Goal: Find specific page/section: Find specific page/section

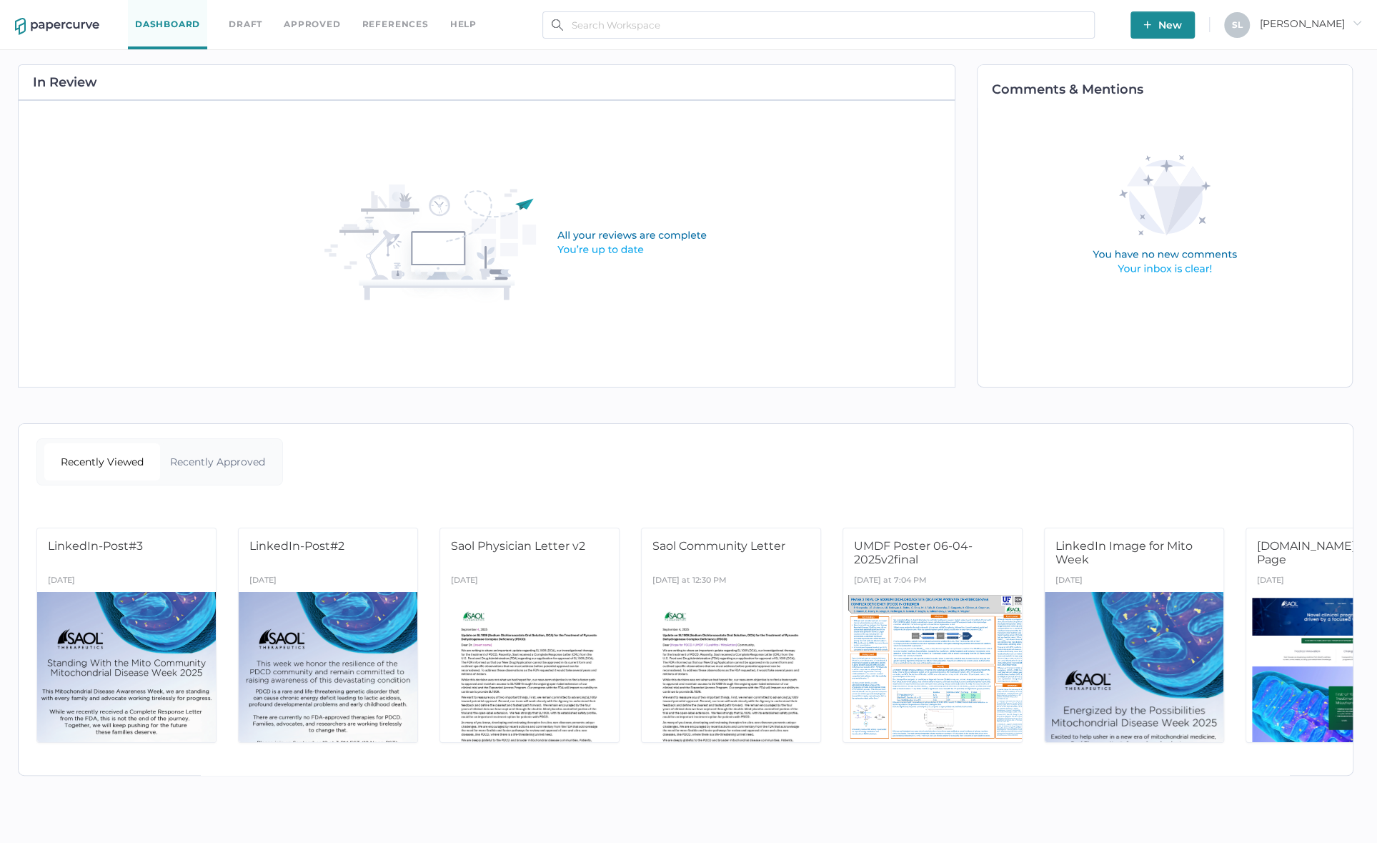
click at [227, 451] on div "Recently Approved" at bounding box center [218, 461] width 116 height 37
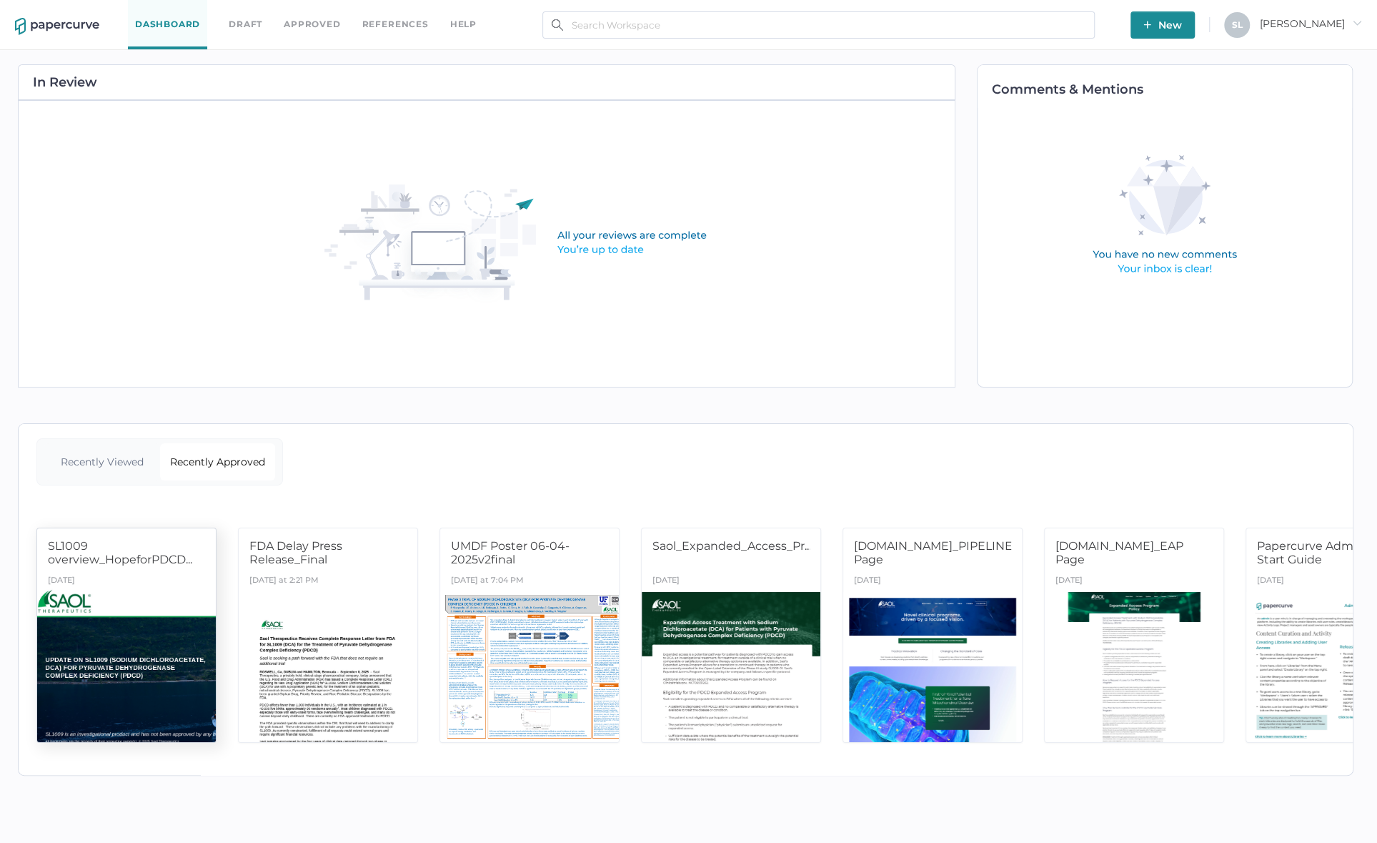
click at [133, 579] on div "[DATE]" at bounding box center [126, 581] width 179 height 21
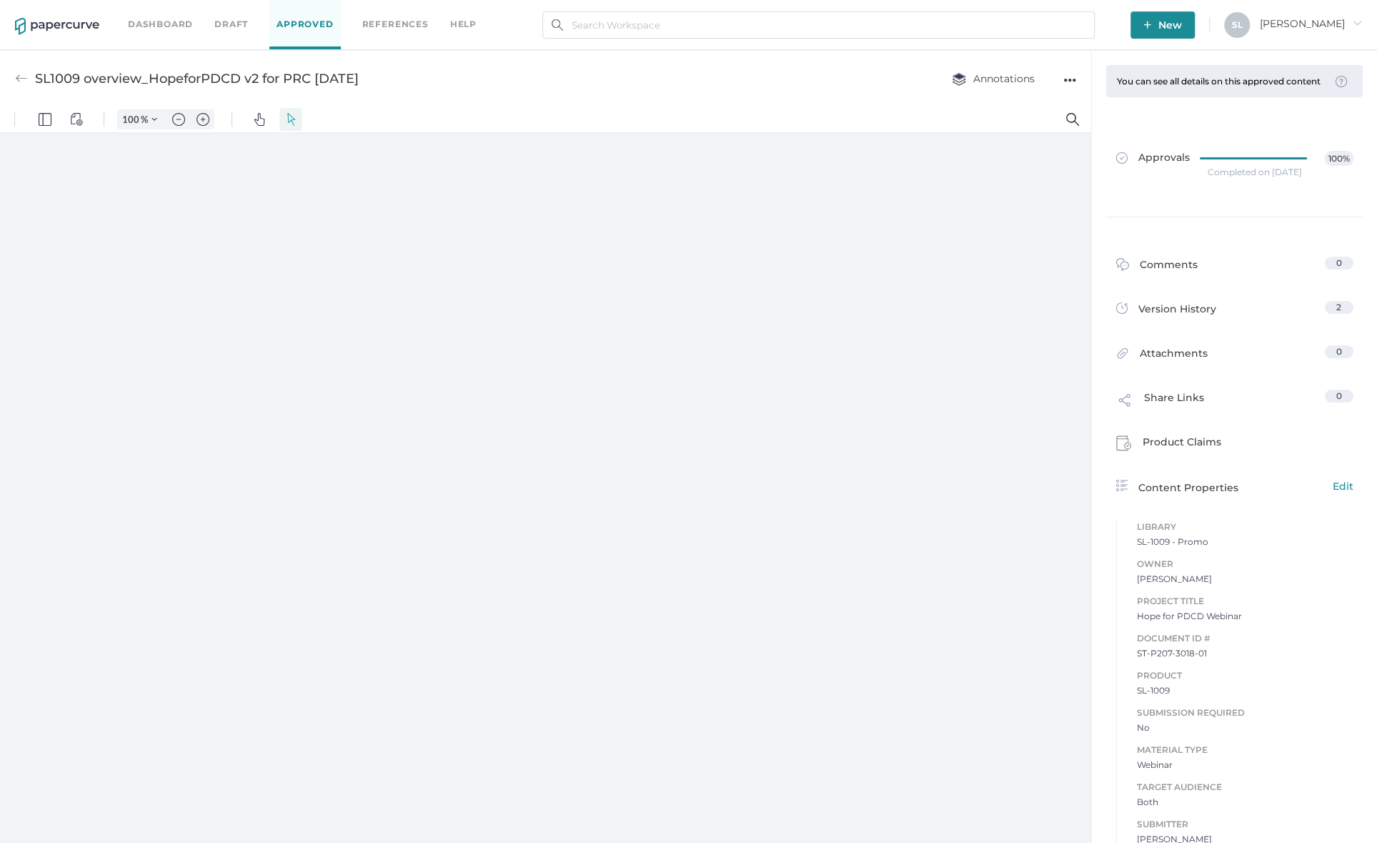
type input "124"
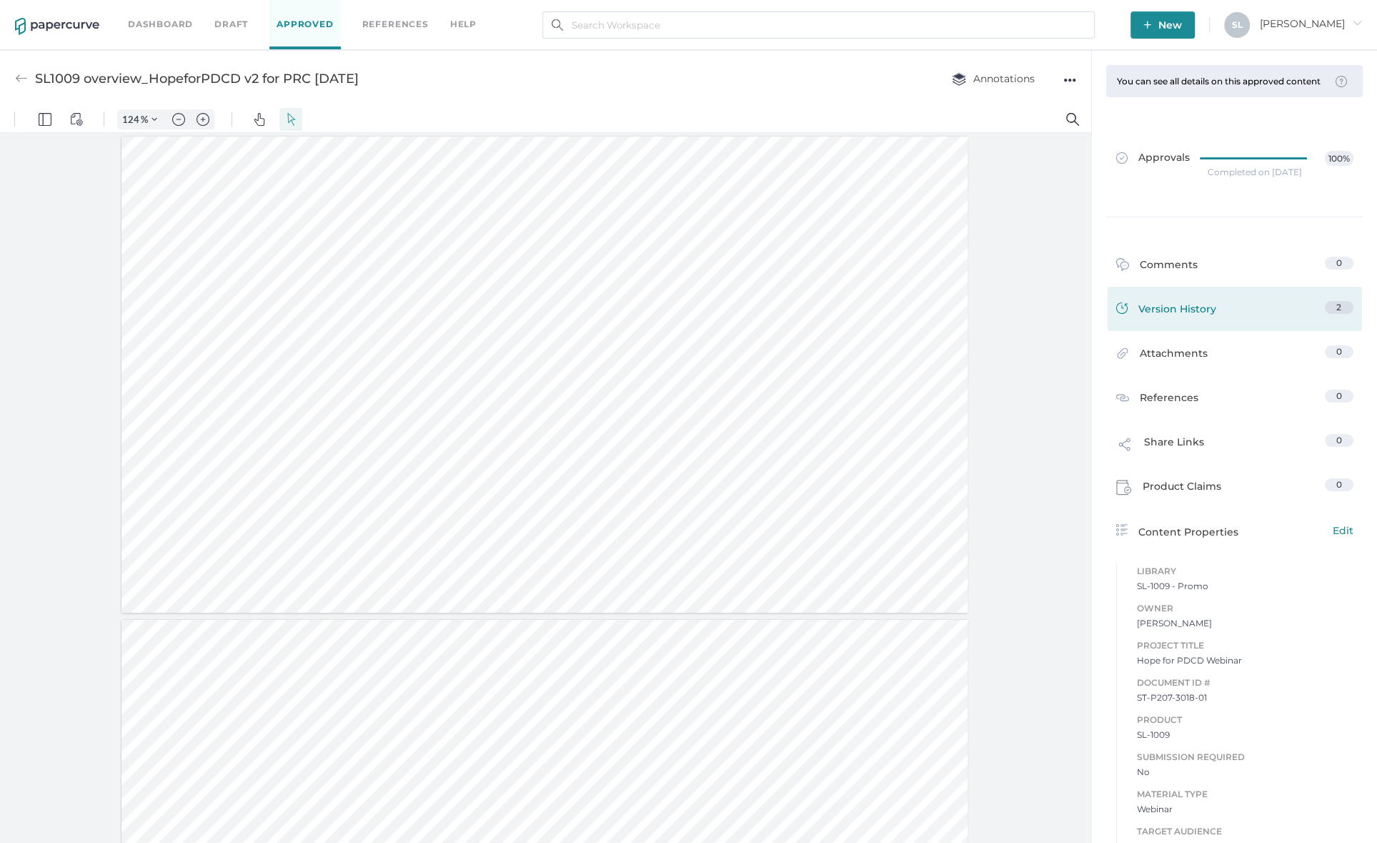
click at [1178, 317] on div "Version History" at bounding box center [1166, 311] width 100 height 20
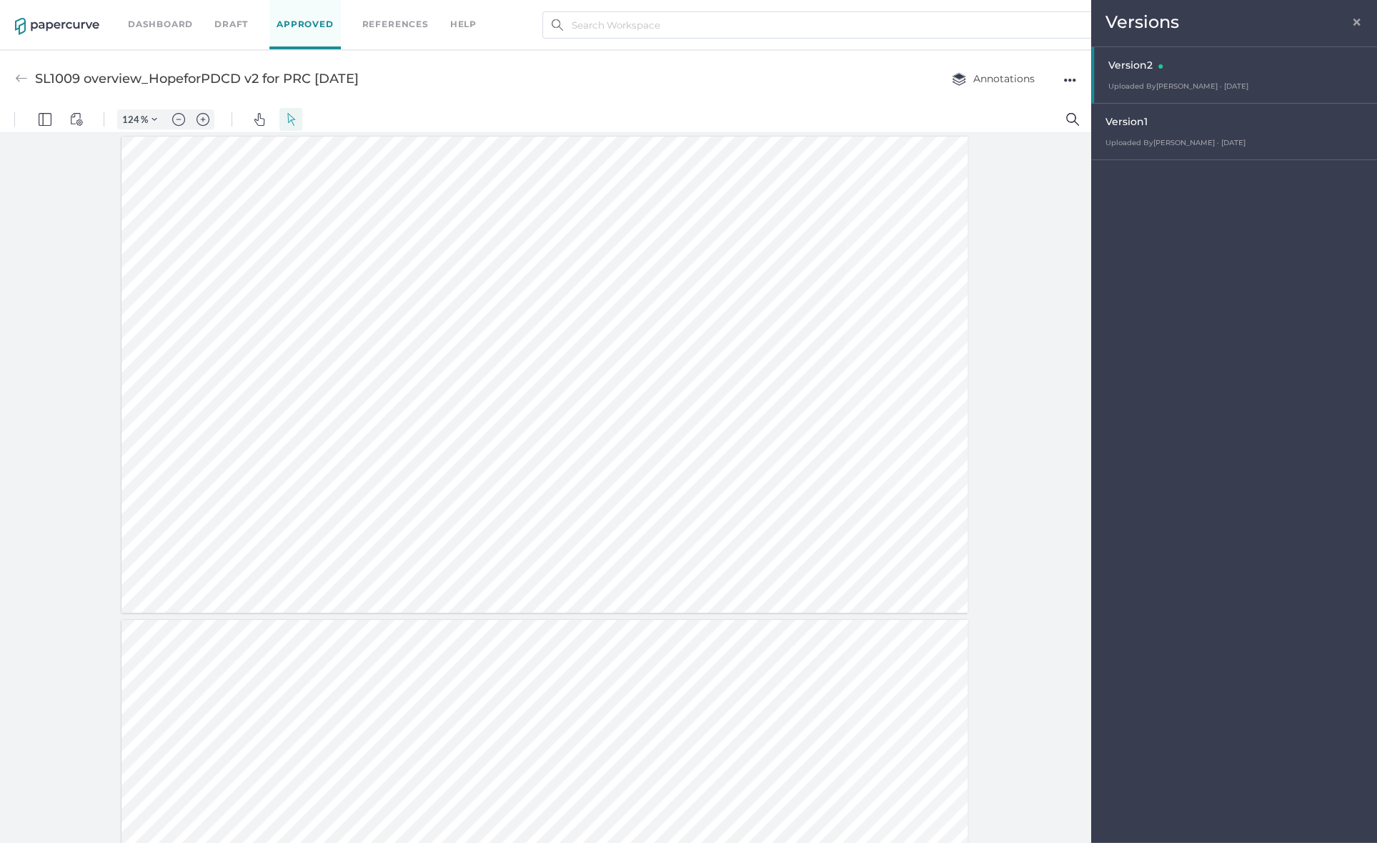
click at [959, 779] on div at bounding box center [544, 858] width 846 height 476
click at [1358, 20] on span "×" at bounding box center [1356, 19] width 11 height 11
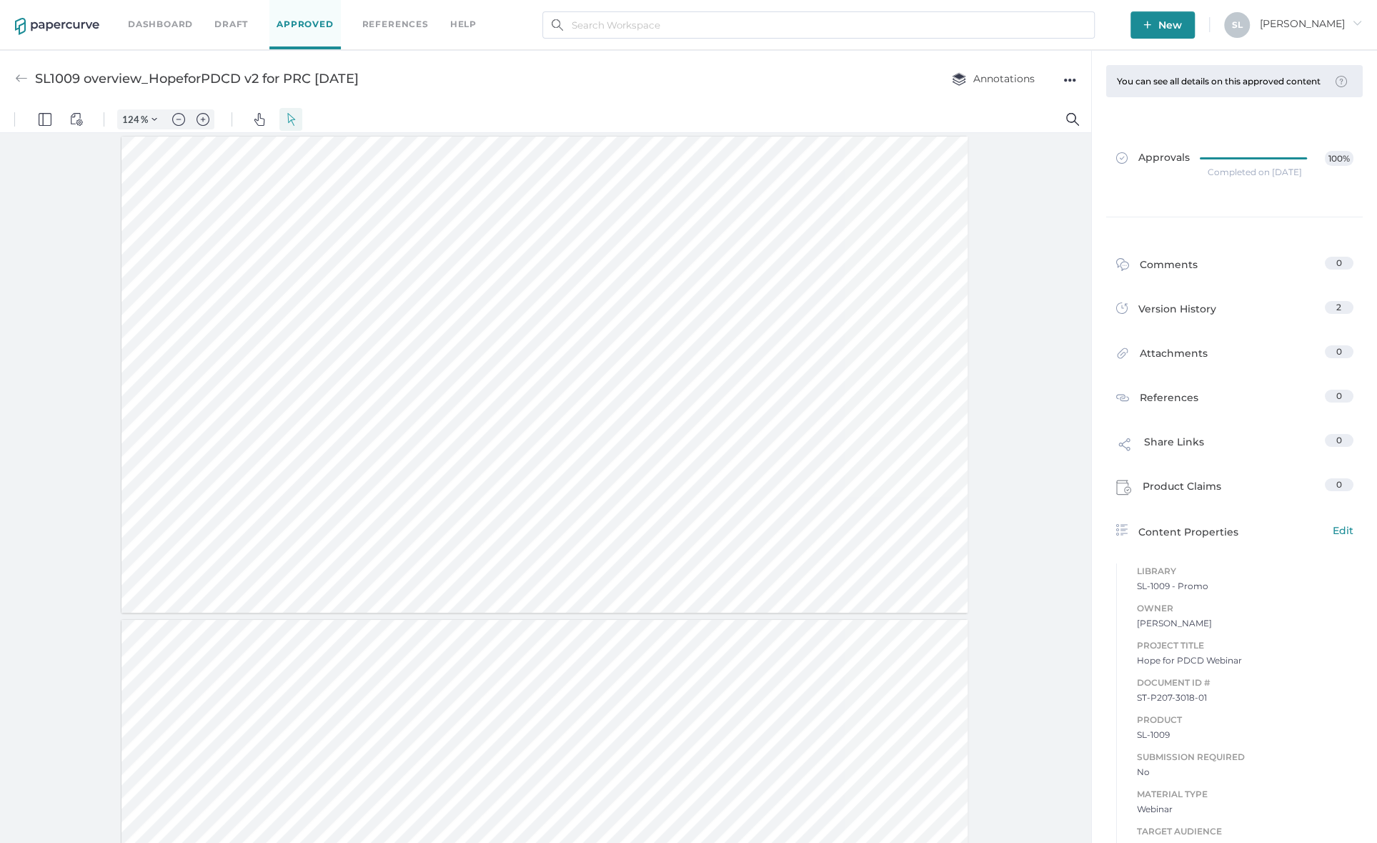
click at [23, 76] on img at bounding box center [21, 78] width 13 height 13
click at [311, 19] on link "Approved" at bounding box center [304, 24] width 71 height 49
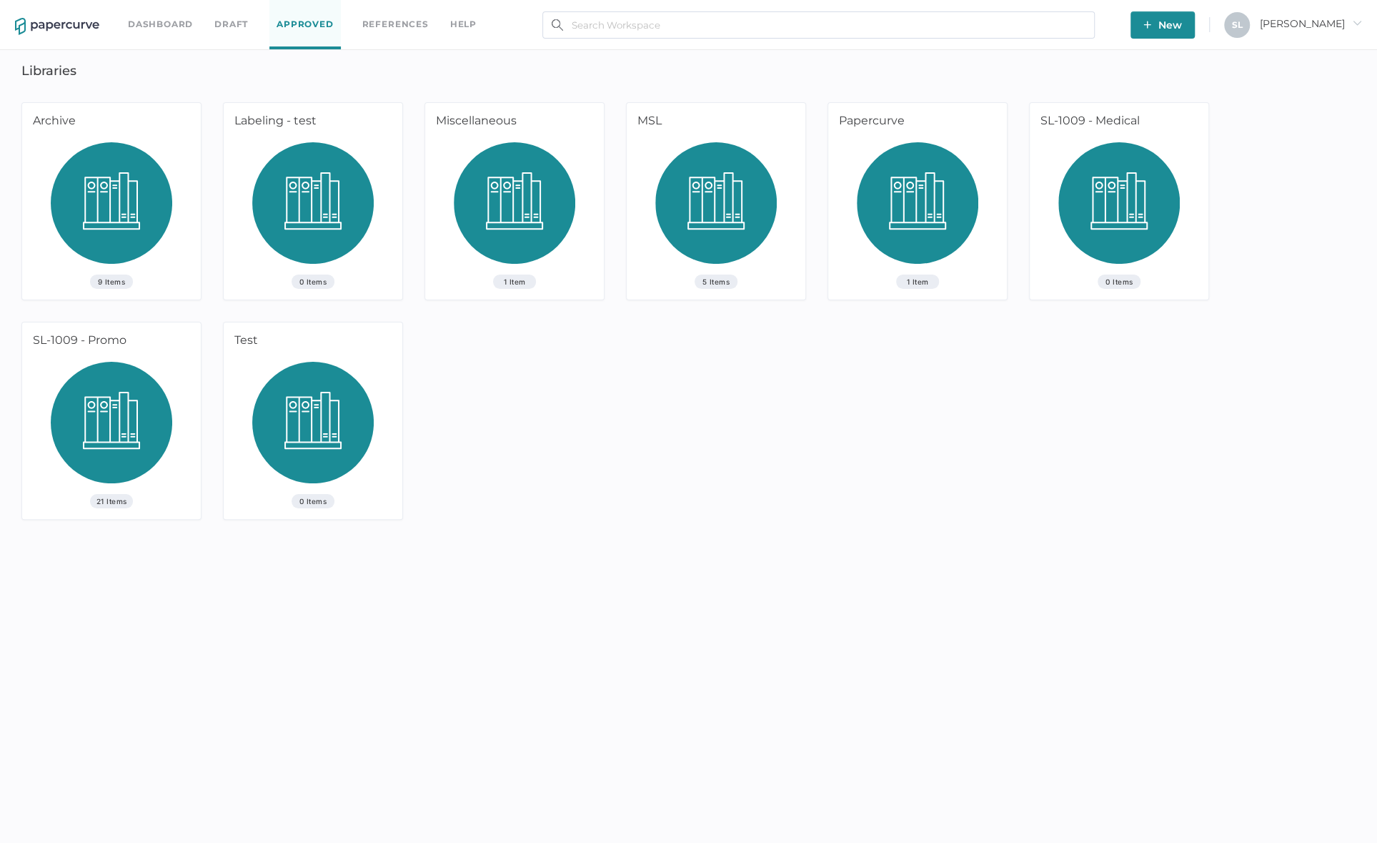
click at [96, 417] on img at bounding box center [111, 428] width 121 height 132
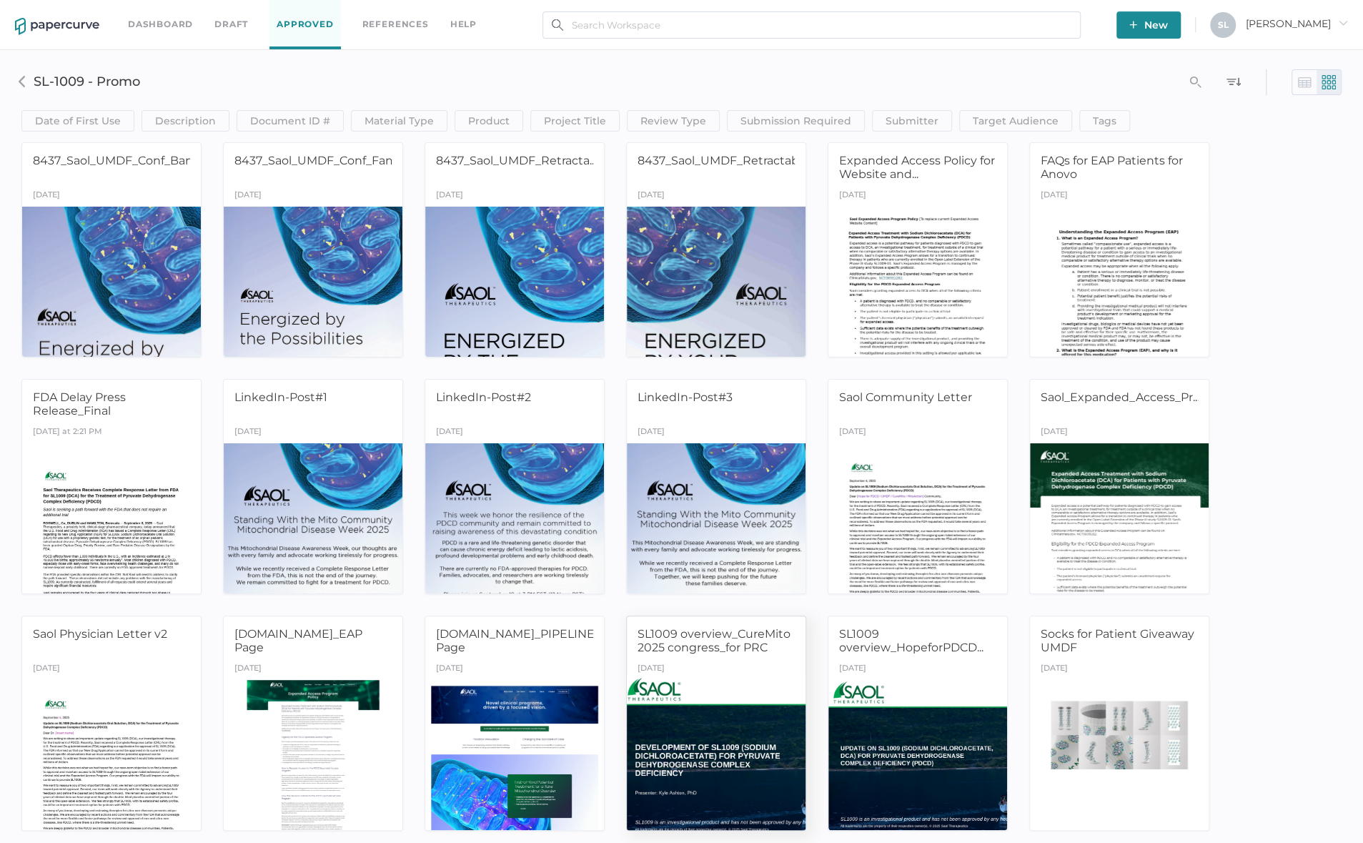
click at [690, 639] on span "SL1009 overview_CureMito 2025 congress_for PRC" at bounding box center [713, 640] width 153 height 27
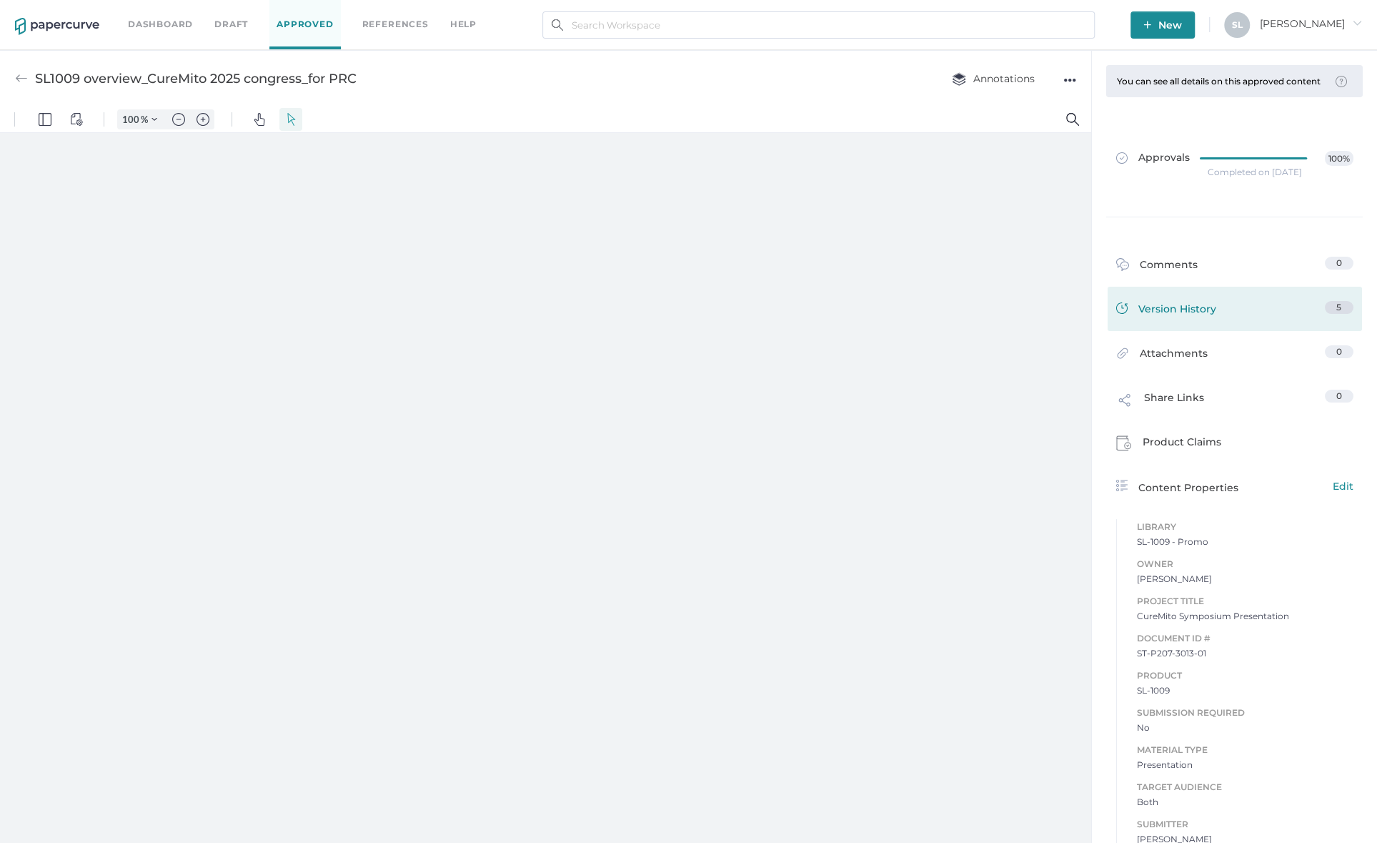
type input "124"
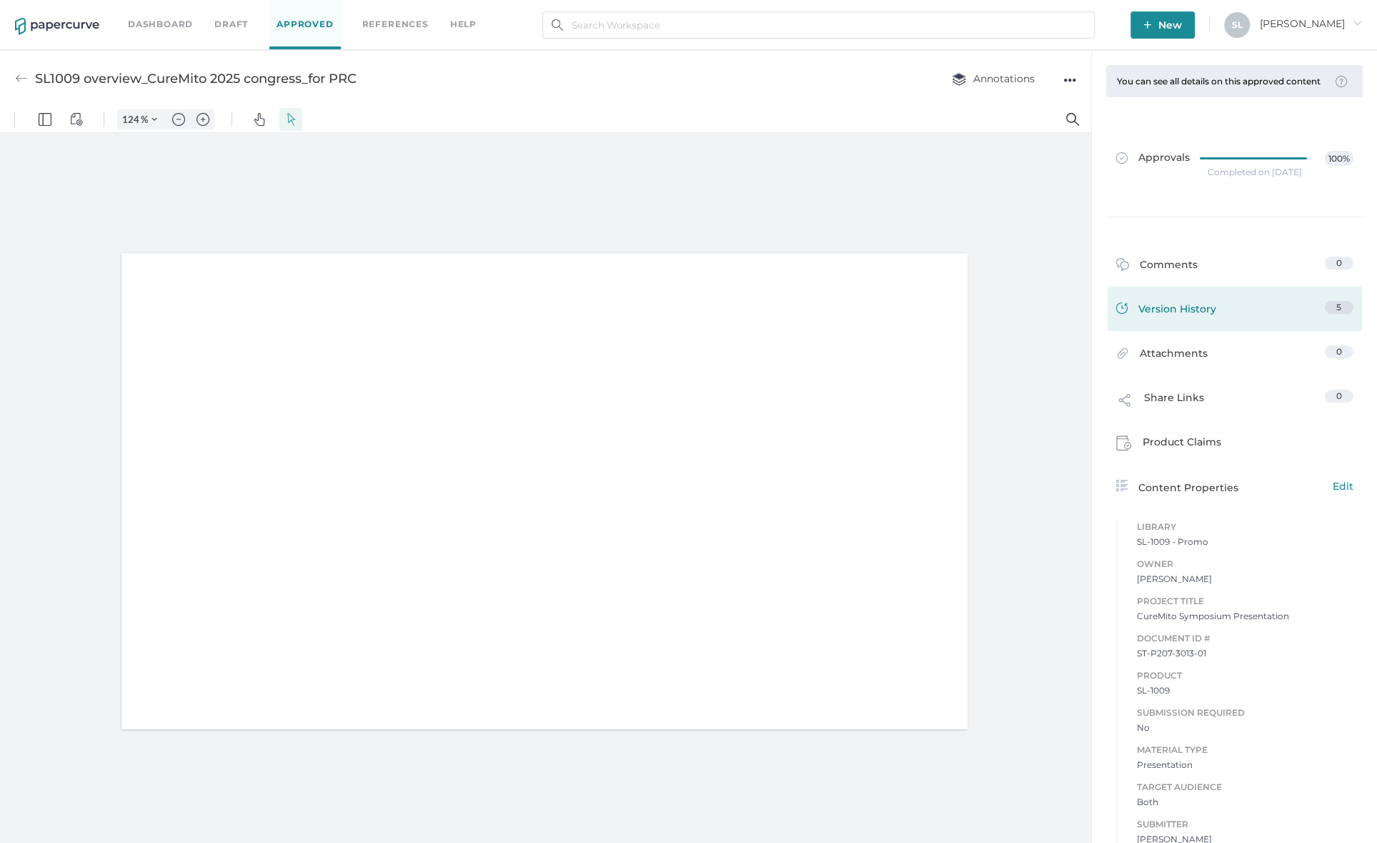
click at [1168, 321] on div "Version History" at bounding box center [1166, 311] width 100 height 20
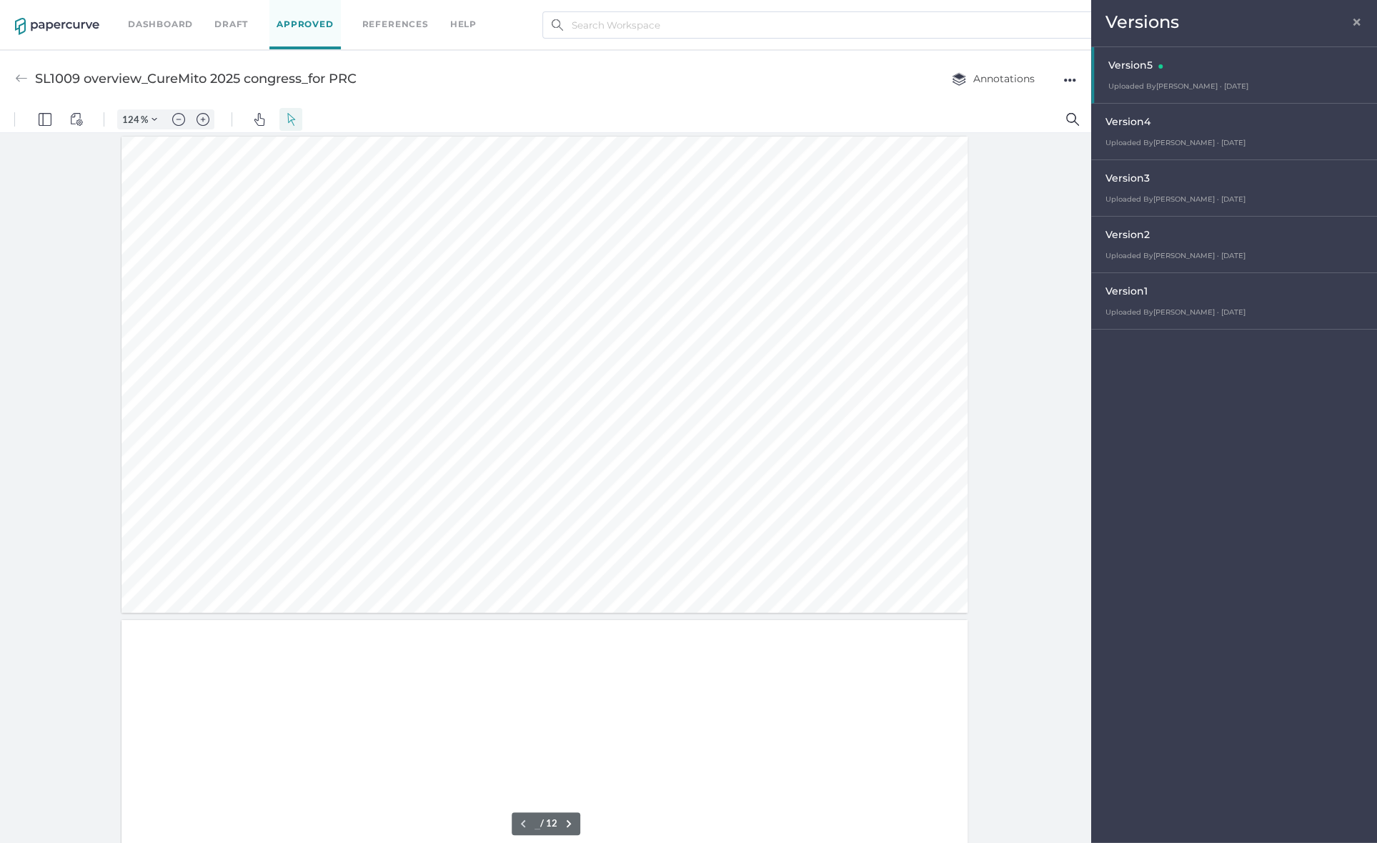
type input "1"
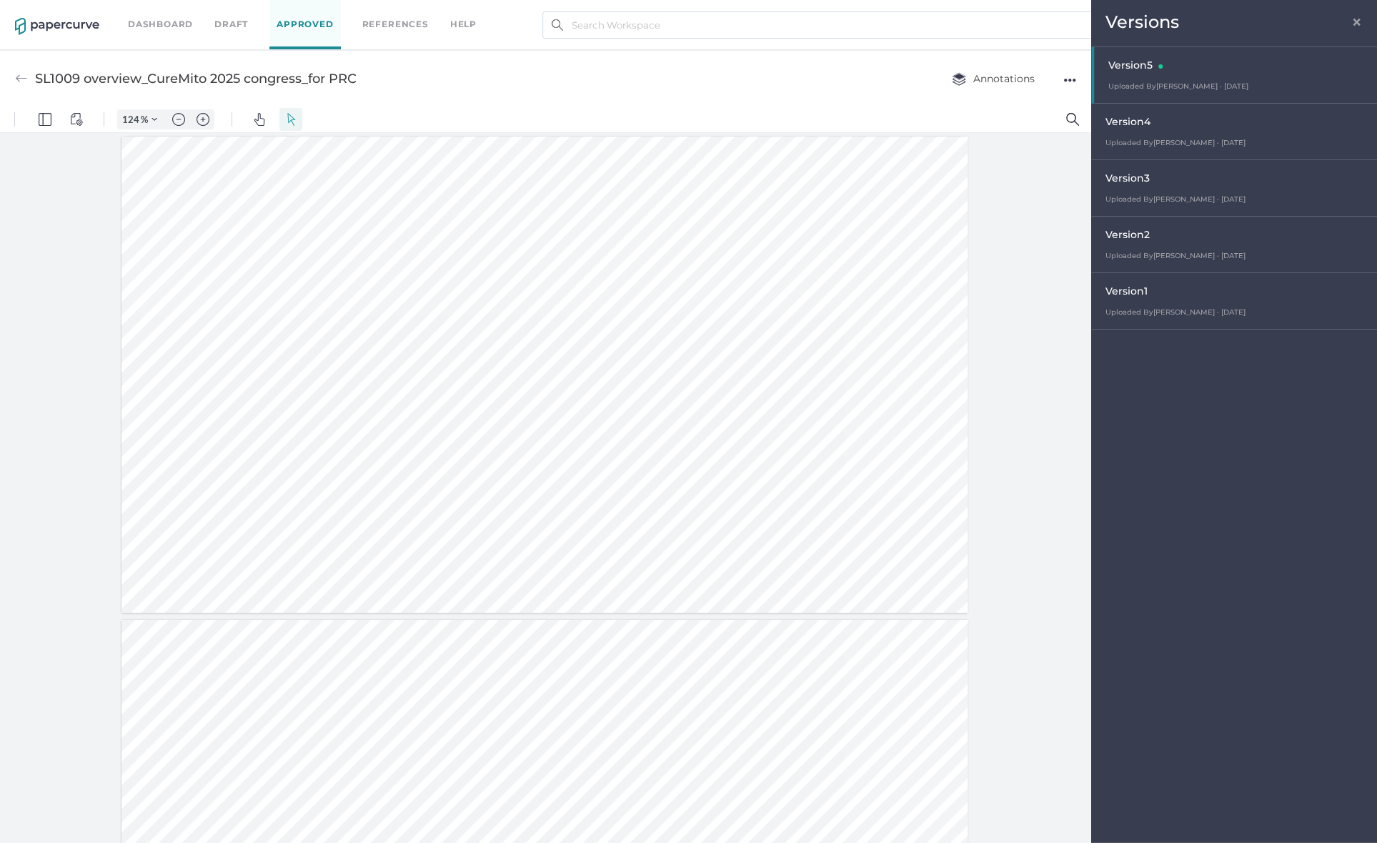
drag, startPoint x: 1022, startPoint y: 797, endPoint x: 1010, endPoint y: 765, distance: 33.5
click at [1022, 797] on div at bounding box center [545, 491] width 1091 height 716
click at [24, 76] on img at bounding box center [21, 78] width 13 height 13
click at [310, 11] on link "Approved" at bounding box center [304, 24] width 71 height 49
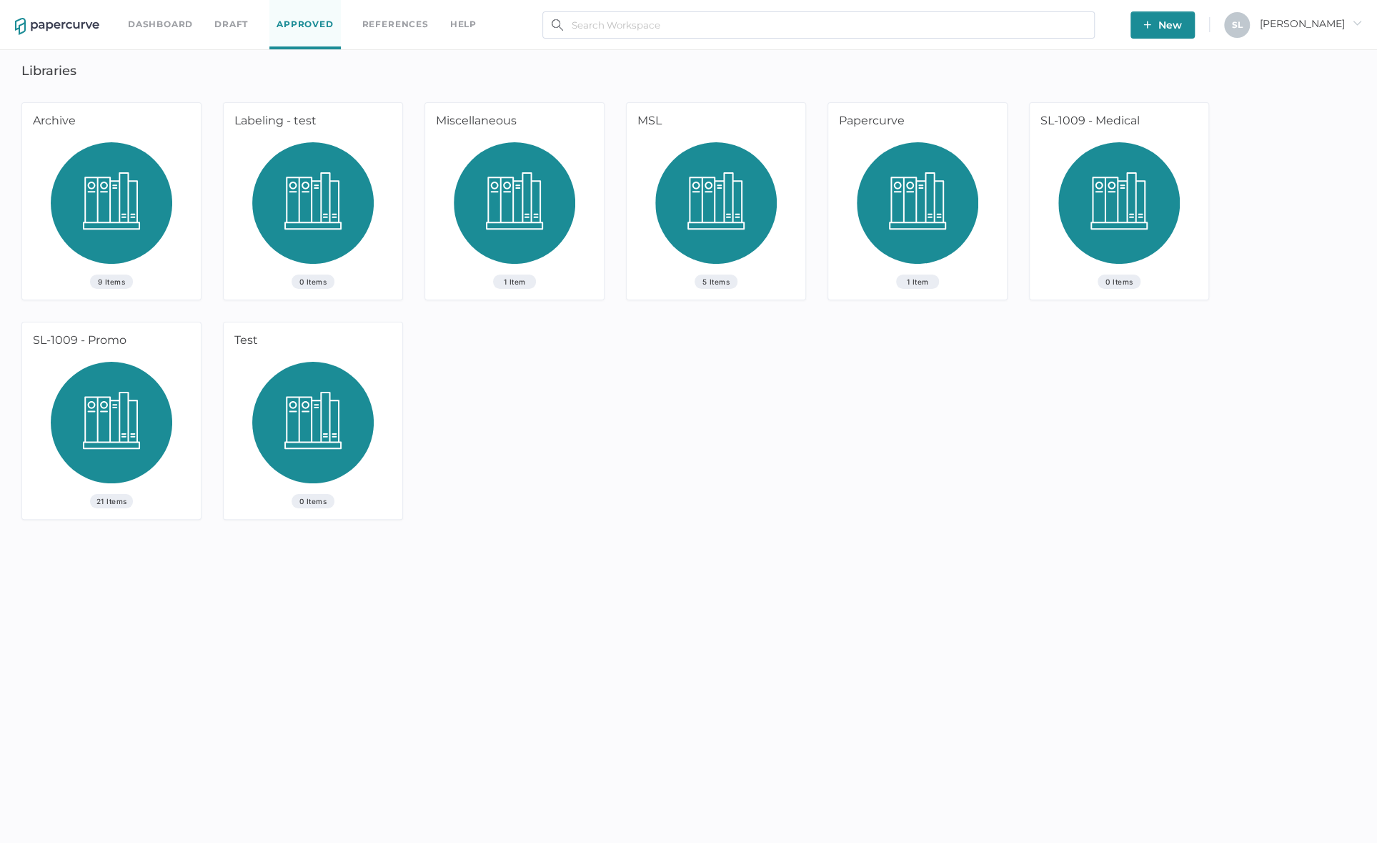
click at [112, 397] on img at bounding box center [111, 428] width 121 height 132
